Goal: Transaction & Acquisition: Purchase product/service

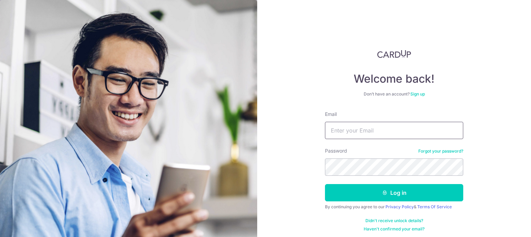
click at [363, 127] on input "Email" at bounding box center [394, 130] width 138 height 17
type input "[EMAIL_ADDRESS][DOMAIN_NAME]"
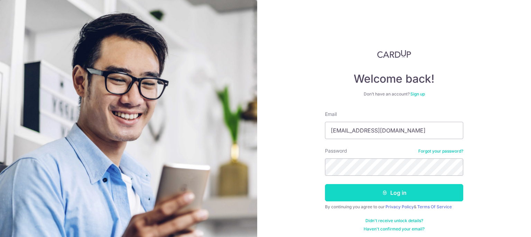
click at [383, 190] on button "Log in" at bounding box center [394, 192] width 138 height 17
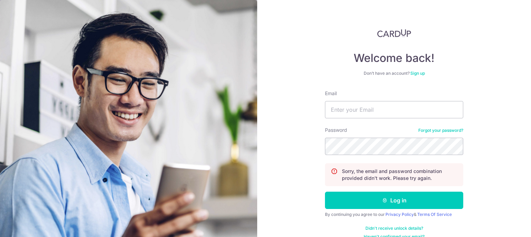
scroll to position [31, 0]
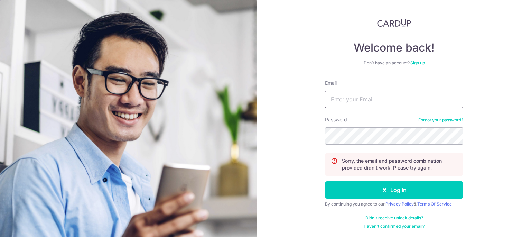
click at [376, 93] on input "Email" at bounding box center [394, 99] width 138 height 17
click at [353, 101] on input "Email" at bounding box center [394, 99] width 138 height 17
type input "[EMAIL_ADDRESS][DOMAIN_NAME]"
click at [325, 181] on button "Log in" at bounding box center [394, 189] width 138 height 17
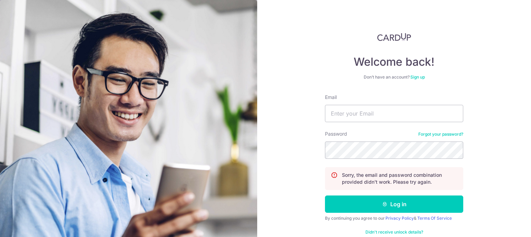
scroll to position [31, 0]
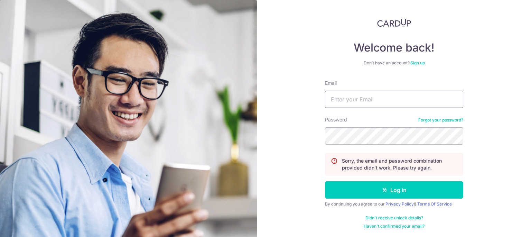
click at [416, 100] on input "Email" at bounding box center [394, 99] width 138 height 17
type input "yeeguanwei1988@gmail.com"
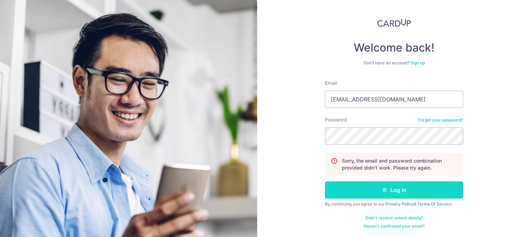
click at [406, 194] on button "Log in" at bounding box center [394, 189] width 138 height 17
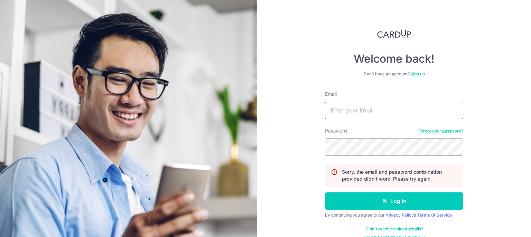
scroll to position [31, 0]
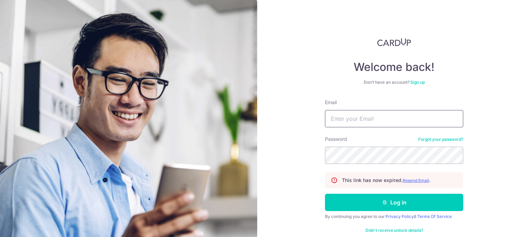
scroll to position [24, 0]
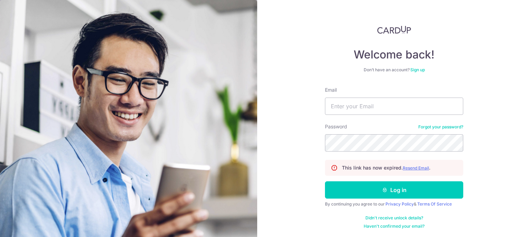
click at [441, 127] on link "Forgot your password?" at bounding box center [441, 127] width 45 height 6
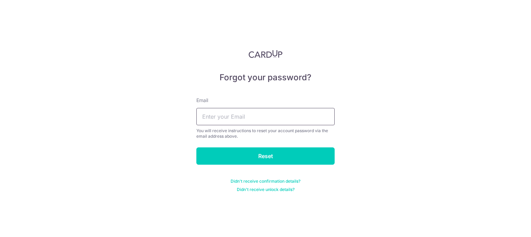
click at [239, 114] on input "text" at bounding box center [266, 116] width 138 height 17
type input "[EMAIL_ADDRESS][DOMAIN_NAME]"
click at [197, 147] on input "Reset" at bounding box center [266, 155] width 138 height 17
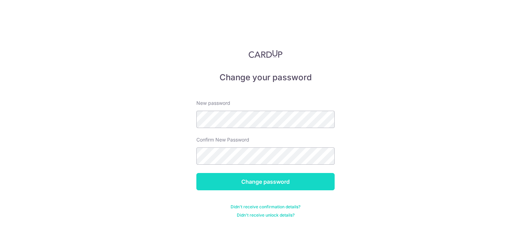
click at [242, 179] on input "Change password" at bounding box center [266, 181] width 138 height 17
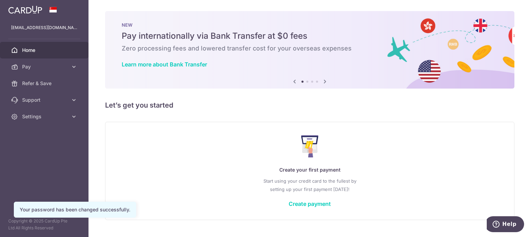
scroll to position [16, 0]
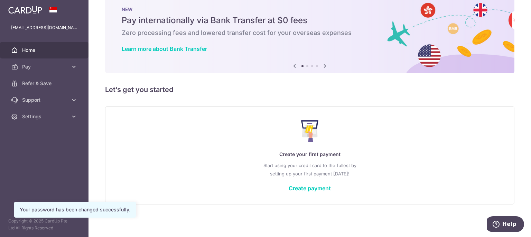
click at [316, 194] on div "Create your first payment Start using your credit card to the fullest by settin…" at bounding box center [310, 155] width 392 height 82
click at [317, 189] on link "Create payment" at bounding box center [310, 188] width 42 height 7
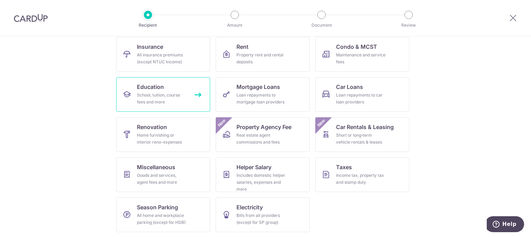
scroll to position [72, 0]
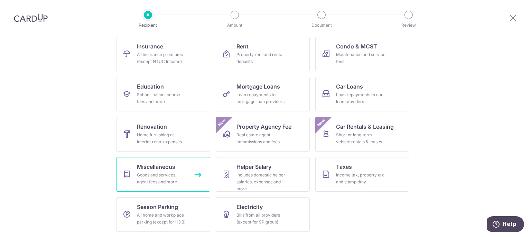
click at [172, 164] on span "Miscellaneous" at bounding box center [156, 167] width 38 height 8
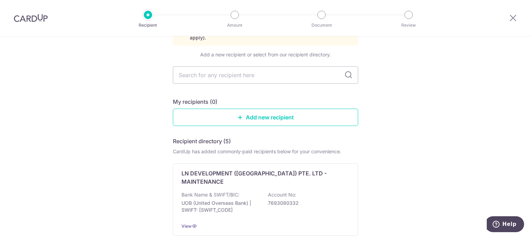
scroll to position [55, 0]
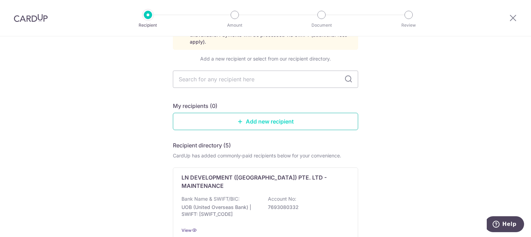
click at [238, 118] on link "Add new recipient" at bounding box center [265, 121] width 185 height 17
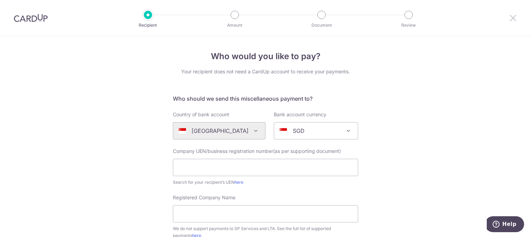
click at [517, 20] on icon at bounding box center [513, 17] width 8 height 9
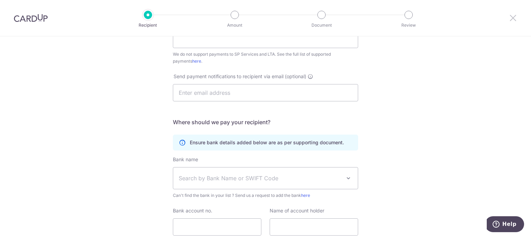
scroll to position [228, 0]
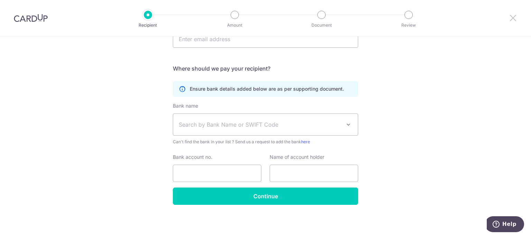
click at [512, 18] on icon at bounding box center [513, 17] width 8 height 9
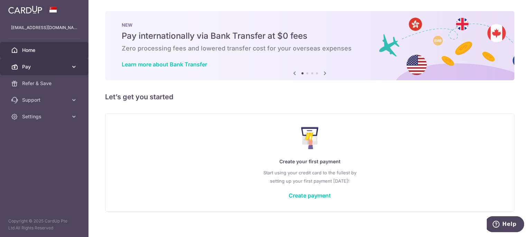
click at [49, 70] on span "Pay" at bounding box center [45, 66] width 46 height 7
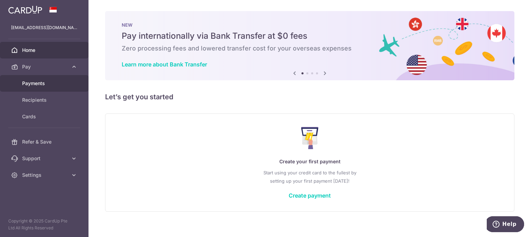
click at [48, 83] on span "Payments" at bounding box center [45, 83] width 46 height 7
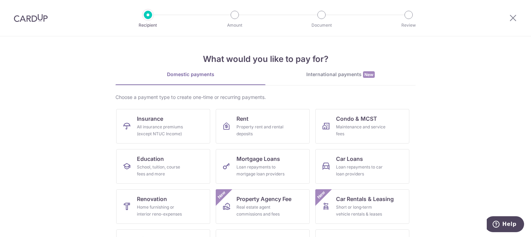
click at [332, 75] on div "International payments New" at bounding box center [341, 74] width 150 height 7
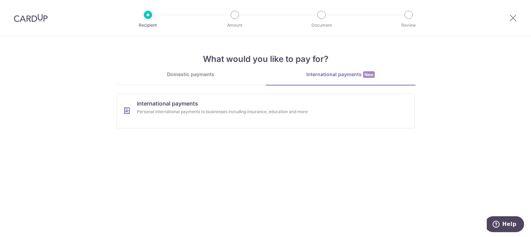
click at [190, 81] on link "Domestic payments" at bounding box center [191, 78] width 150 height 14
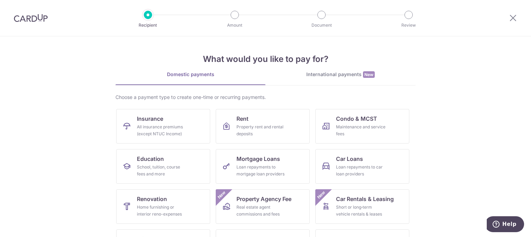
click at [163, 96] on div "Choose a payment type to create one-time or recurring payments." at bounding box center [266, 97] width 300 height 7
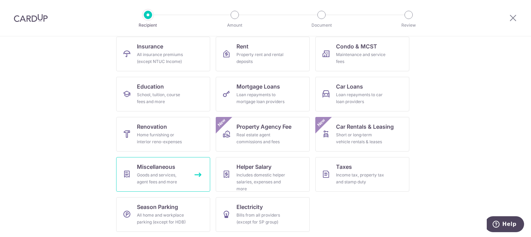
click at [165, 168] on span "Miscellaneous" at bounding box center [156, 167] width 38 height 8
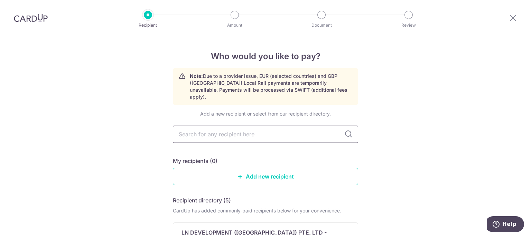
click at [258, 127] on input "text" at bounding box center [265, 134] width 185 height 17
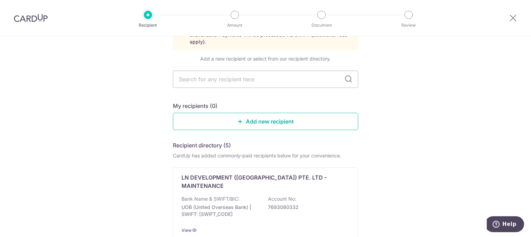
scroll to position [70, 0]
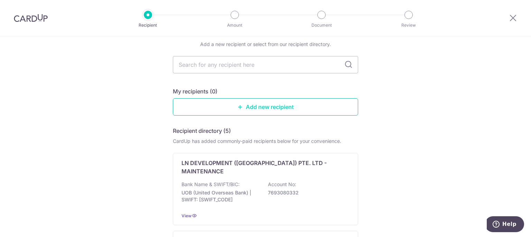
click at [273, 98] on link "Add new recipient" at bounding box center [265, 106] width 185 height 17
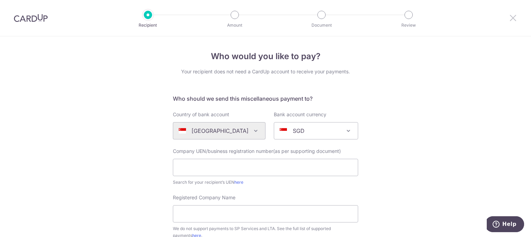
click at [515, 19] on icon at bounding box center [513, 17] width 8 height 9
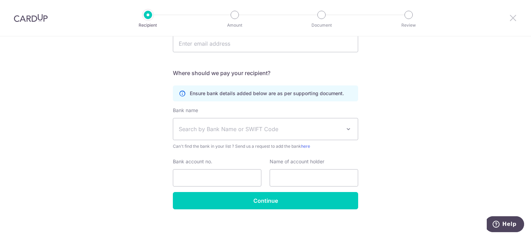
scroll to position [228, 0]
